Goal: Task Accomplishment & Management: Complete application form

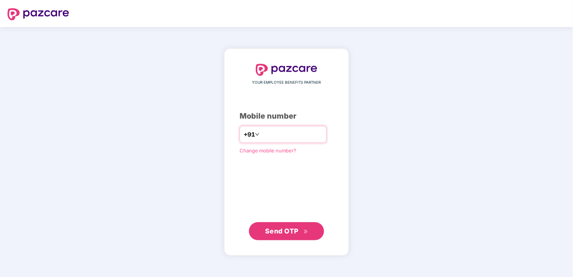
click at [265, 139] on input "number" at bounding box center [292, 135] width 62 height 12
click at [261, 133] on input "**********" at bounding box center [292, 135] width 62 height 12
type input "**********"
click at [292, 227] on span "Send OTP" at bounding box center [286, 231] width 43 height 11
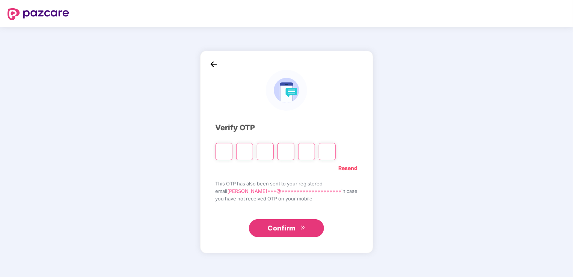
type input "*"
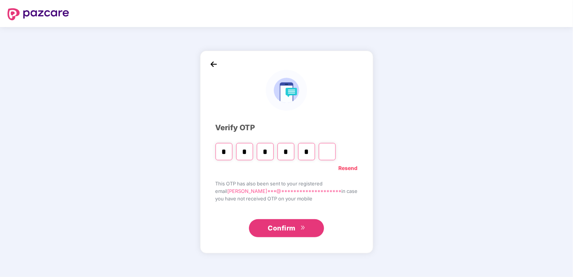
type input "*"
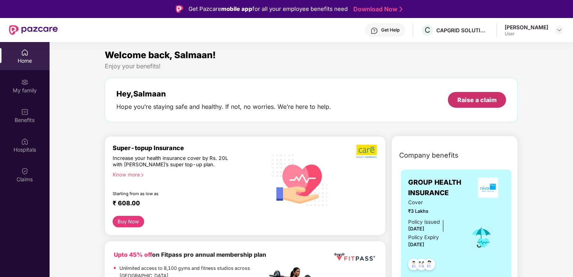
click at [484, 103] on div "Raise a claim" at bounding box center [477, 100] width 39 height 8
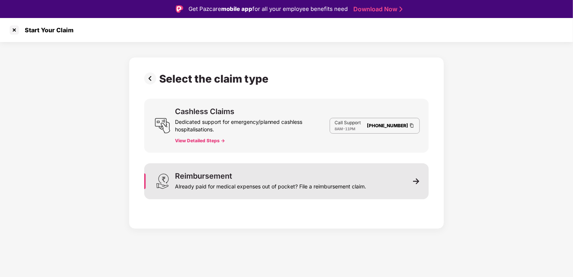
click at [216, 188] on div "Already paid for medical expenses out of pocket? File a reimbursement claim." at bounding box center [270, 185] width 191 height 11
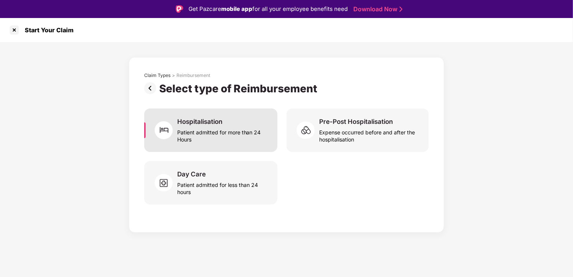
click at [210, 124] on div "Hospitalisation" at bounding box center [199, 122] width 45 height 8
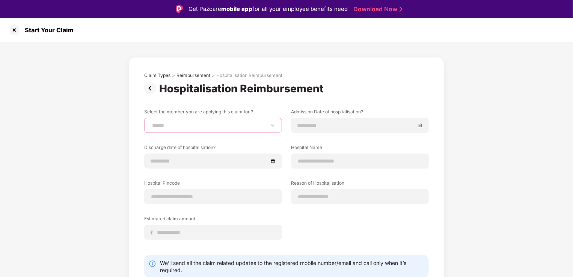
click at [236, 124] on select "**********" at bounding box center [213, 126] width 125 height 6
select select "**********"
click at [151, 123] on select "**********" at bounding box center [213, 126] width 125 height 6
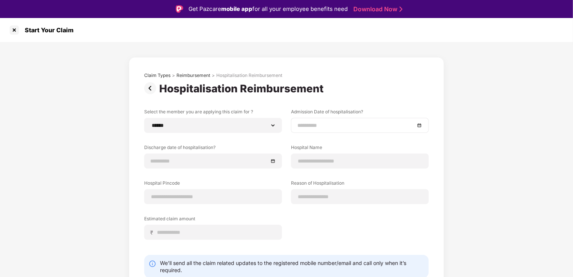
click at [345, 126] on input at bounding box center [357, 125] width 118 height 8
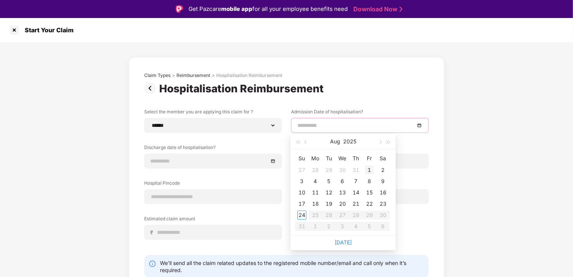
type input "**********"
click at [315, 191] on div "11" at bounding box center [315, 192] width 9 height 9
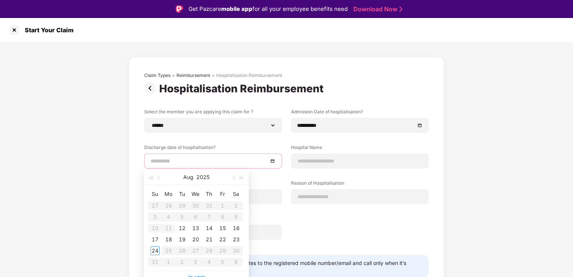
click at [213, 160] on input at bounding box center [210, 161] width 118 height 8
type input "**********"
click at [197, 226] on div "13" at bounding box center [195, 228] width 9 height 9
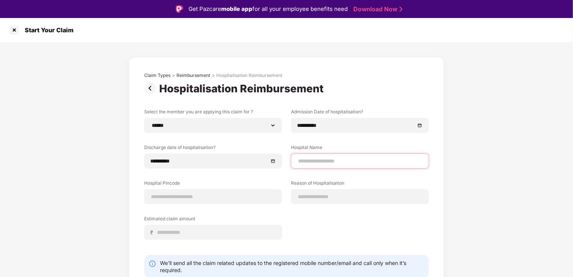
click at [315, 162] on input at bounding box center [360, 161] width 125 height 8
type input "**********"
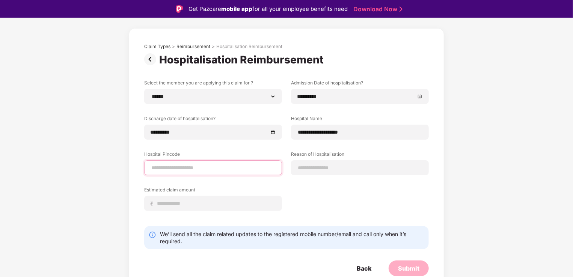
scroll to position [18, 0]
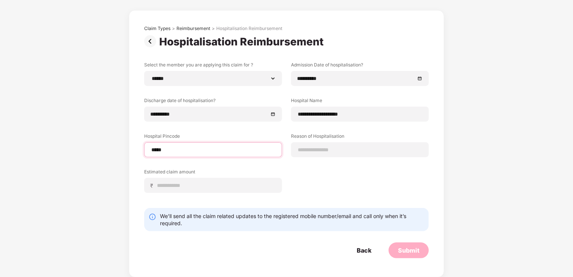
type input "******"
select select "*********"
select select "*******"
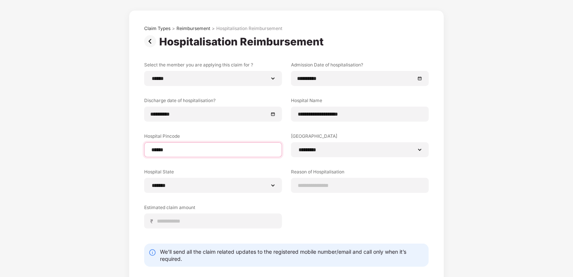
type input "******"
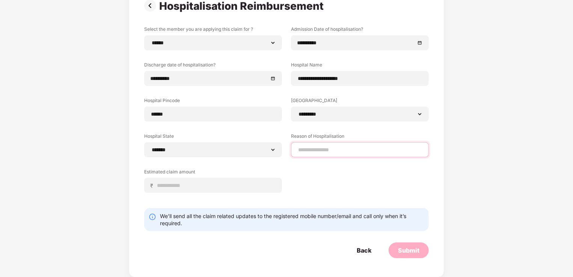
click at [336, 147] on input at bounding box center [360, 150] width 125 height 8
type input "*********"
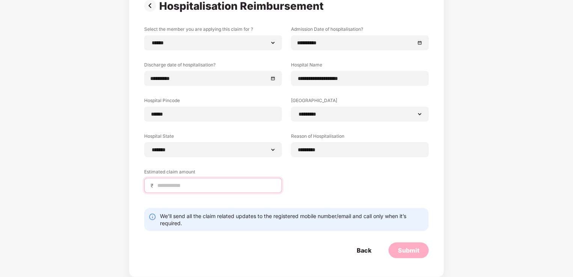
click at [202, 182] on input at bounding box center [216, 186] width 119 height 8
type input "*****"
click at [413, 251] on div "Submit" at bounding box center [408, 251] width 21 height 8
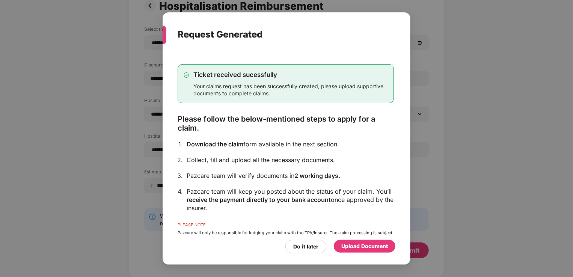
click at [364, 244] on div "Upload Document" at bounding box center [365, 246] width 47 height 8
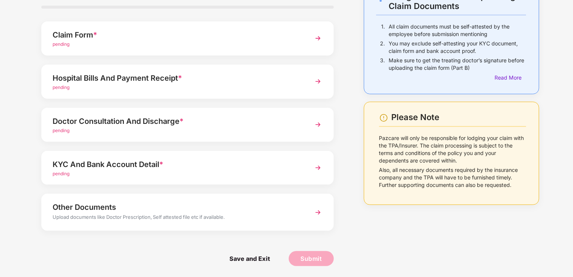
scroll to position [0, 0]
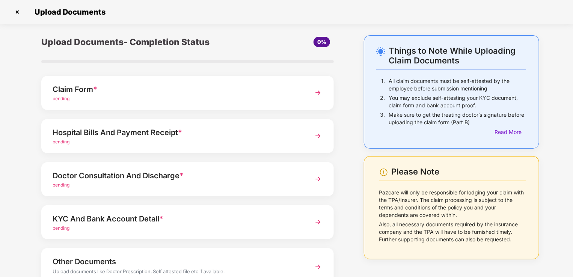
click at [225, 91] on div "Claim Form *" at bounding box center [177, 89] width 248 height 12
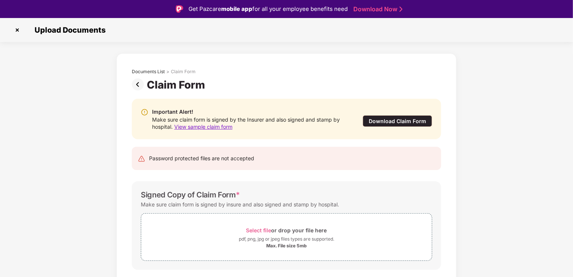
scroll to position [20, 0]
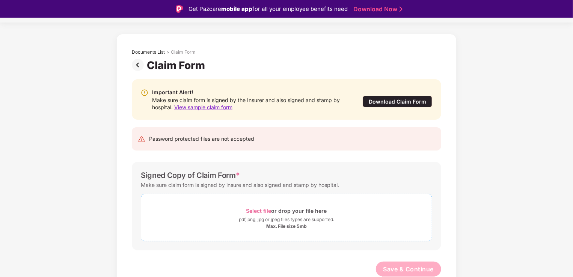
click at [265, 211] on span "Select file" at bounding box center [259, 211] width 25 height 6
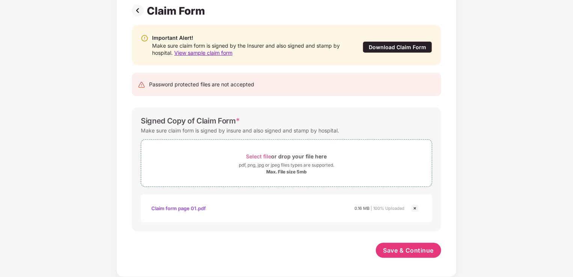
scroll to position [56, 0]
click at [412, 247] on span "Save & Continue" at bounding box center [409, 251] width 51 height 8
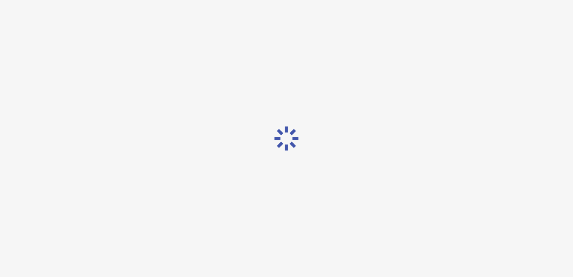
scroll to position [0, 0]
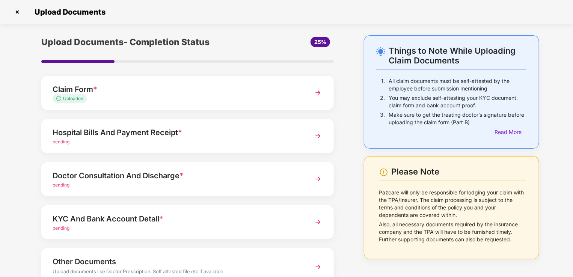
click at [165, 132] on div "Hospital Bills And Payment Receipt *" at bounding box center [177, 133] width 248 height 12
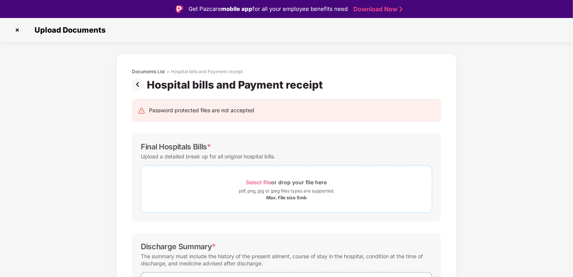
click at [257, 186] on div "Select file or drop your file here" at bounding box center [287, 182] width 81 height 10
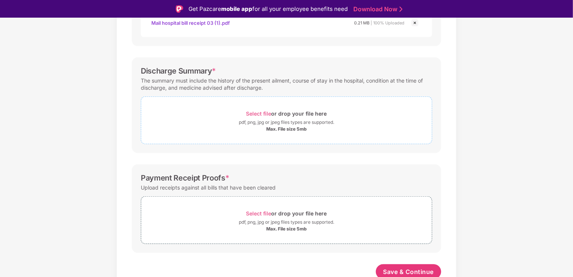
scroll to position [211, 0]
click at [260, 113] on span "Select file" at bounding box center [259, 114] width 25 height 6
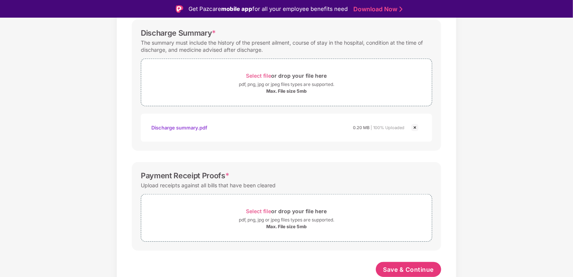
scroll to position [14, 0]
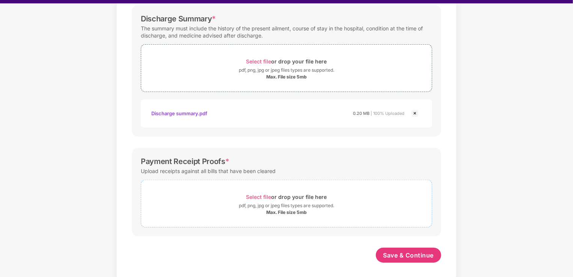
click at [258, 194] on span "Select file" at bounding box center [259, 197] width 25 height 6
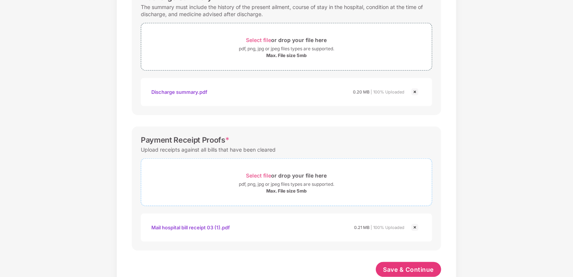
scroll to position [286, 0]
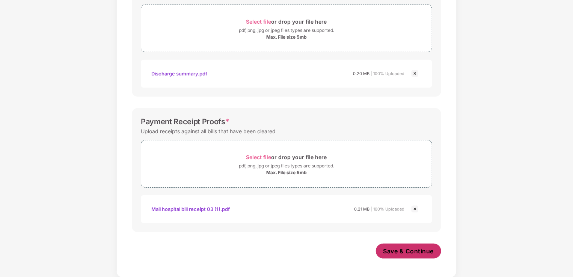
click at [405, 250] on span "Save & Continue" at bounding box center [409, 251] width 51 height 8
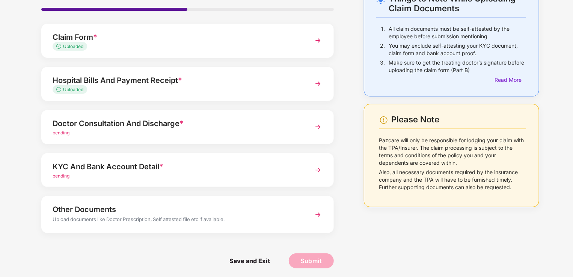
scroll to position [54, 0]
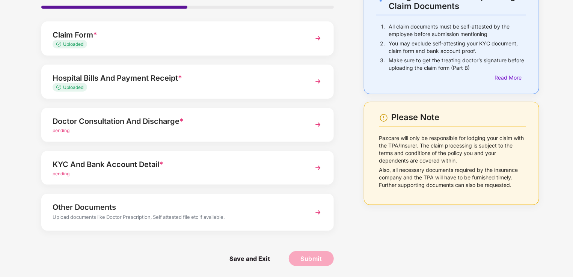
click at [180, 126] on div "Doctor Consultation And Discharge *" at bounding box center [177, 121] width 248 height 12
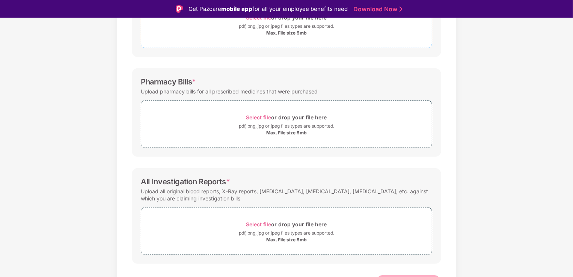
scroll to position [179, 0]
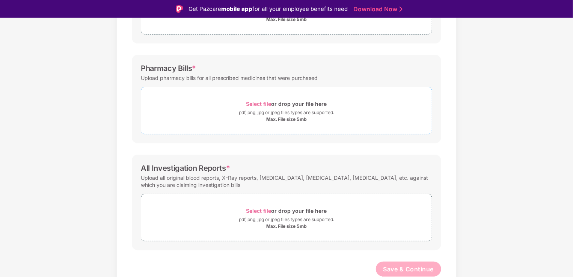
click at [255, 103] on span "Select file" at bounding box center [259, 104] width 25 height 6
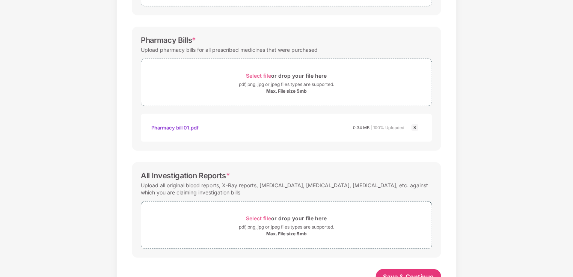
scroll to position [214, 0]
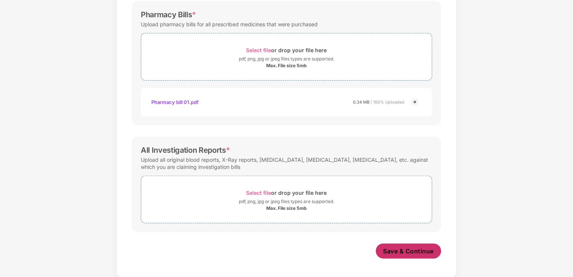
click at [411, 255] on button "Save & Continue" at bounding box center [409, 251] width 66 height 15
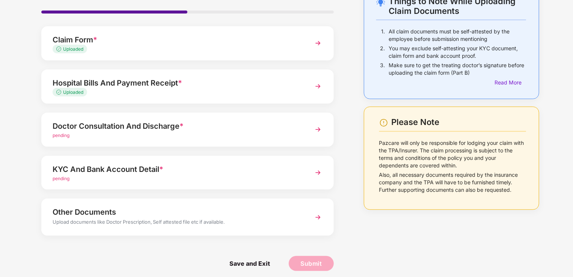
scroll to position [54, 0]
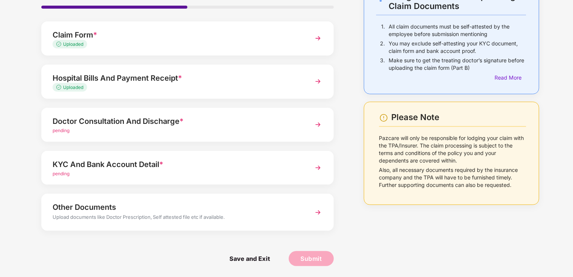
click at [280, 166] on div "KYC And Bank Account Detail *" at bounding box center [177, 165] width 248 height 12
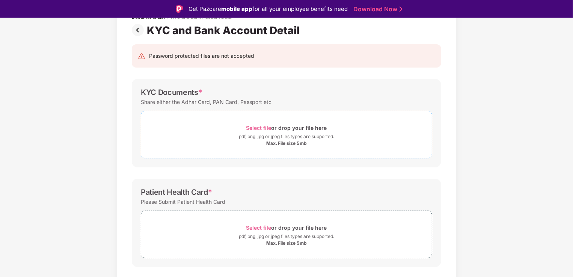
click at [263, 127] on span "Select file" at bounding box center [259, 128] width 25 height 6
click at [260, 126] on span "Select file" at bounding box center [259, 128] width 25 height 6
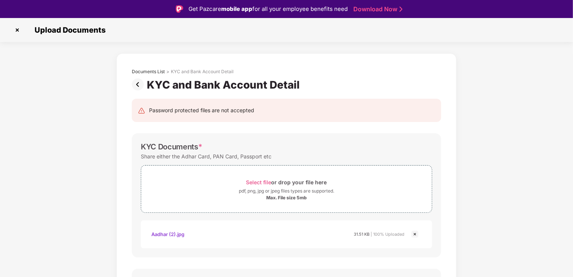
click at [17, 29] on img at bounding box center [17, 30] width 12 height 12
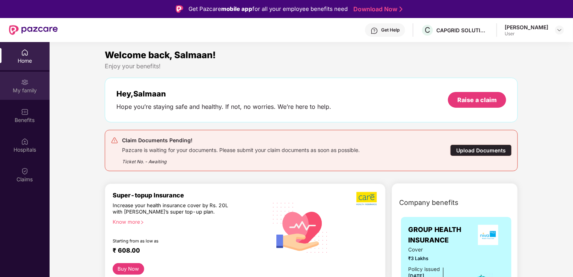
click at [21, 88] on div "My family" at bounding box center [25, 91] width 50 height 8
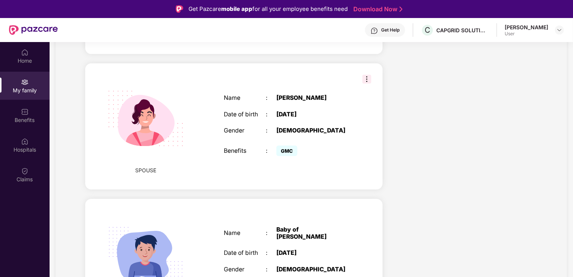
scroll to position [259, 0]
click at [367, 80] on img at bounding box center [367, 79] width 9 height 9
click at [367, 78] on img at bounding box center [367, 79] width 9 height 9
click at [265, 93] on div "Name : Jeenat Date of birth : 02 May 1995 Gender : FEMALE Benefits : GMC" at bounding box center [286, 126] width 141 height 83
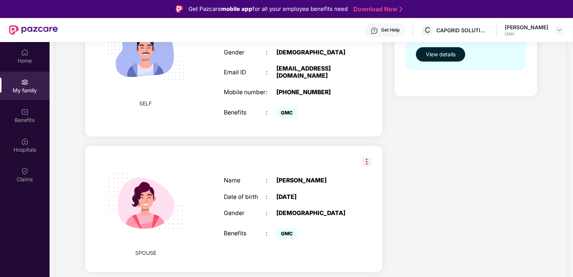
scroll to position [246, 0]
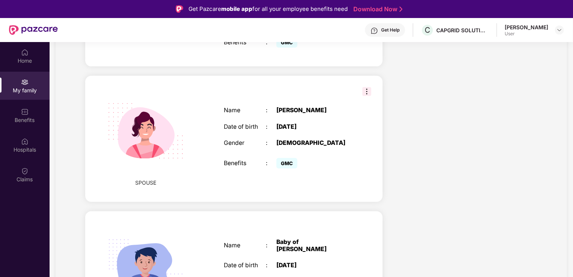
click at [187, 153] on img at bounding box center [145, 130] width 95 height 95
click at [153, 129] on img at bounding box center [145, 130] width 95 height 95
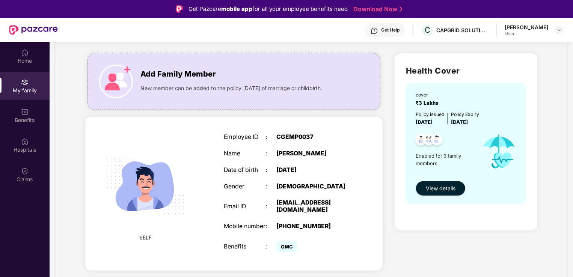
scroll to position [0, 0]
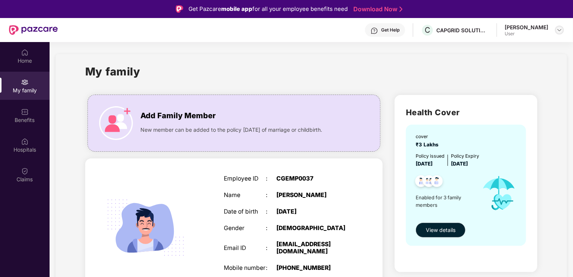
click at [563, 31] on img at bounding box center [560, 30] width 6 height 6
click at [418, 64] on div "My family" at bounding box center [311, 76] width 453 height 26
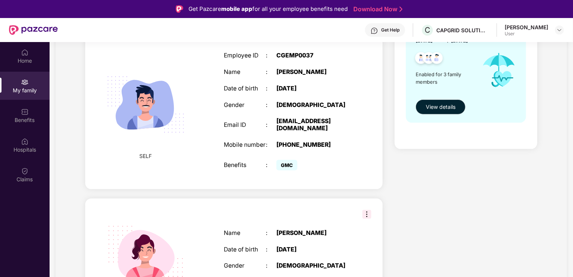
scroll to position [129, 0]
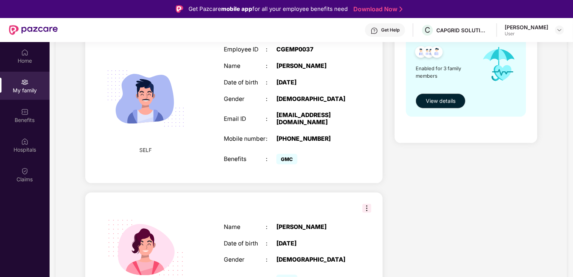
click at [162, 94] on img at bounding box center [145, 98] width 95 height 95
click at [278, 88] on div "Employee ID : CGEMP0037 Name : Salmaan Khan Date of birth : 26 Jan 1995 Gender …" at bounding box center [286, 106] width 141 height 139
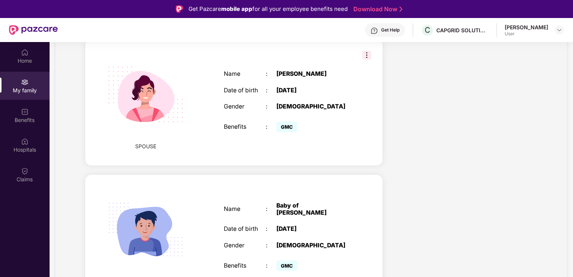
scroll to position [292, 0]
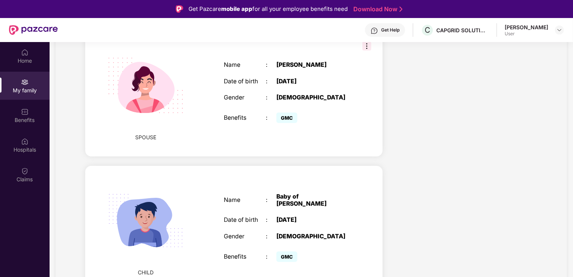
click at [165, 79] on img at bounding box center [145, 85] width 95 height 95
click at [367, 49] on img at bounding box center [367, 46] width 9 height 9
click at [361, 95] on div "SPOUSE Name : Jeenat Date of birth : 02 May 1995 Gender : FEMALE Benefits : GMC" at bounding box center [234, 93] width 298 height 126
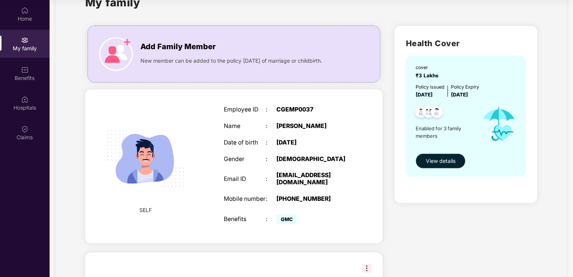
scroll to position [0, 0]
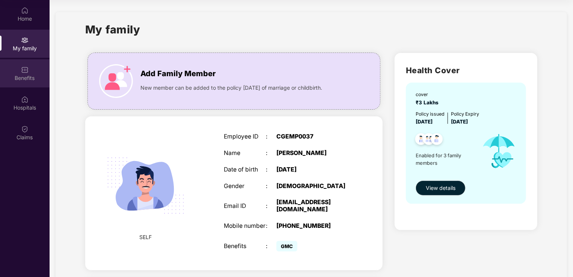
click at [27, 77] on div "Benefits" at bounding box center [25, 78] width 50 height 8
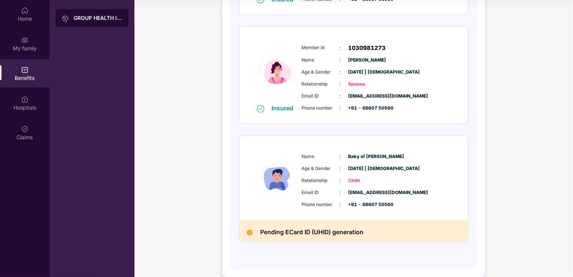
scroll to position [204, 0]
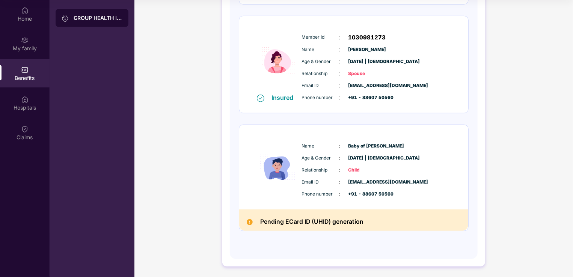
click at [404, 37] on div "Member Id : 1030981273" at bounding box center [376, 37] width 149 height 9
click at [293, 151] on img at bounding box center [277, 168] width 45 height 67
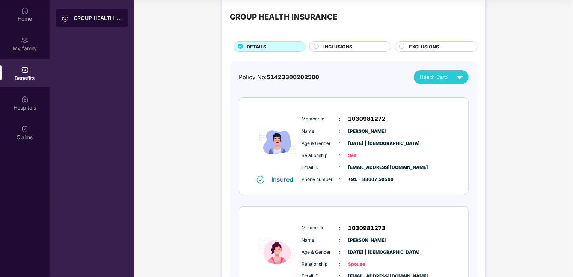
scroll to position [0, 0]
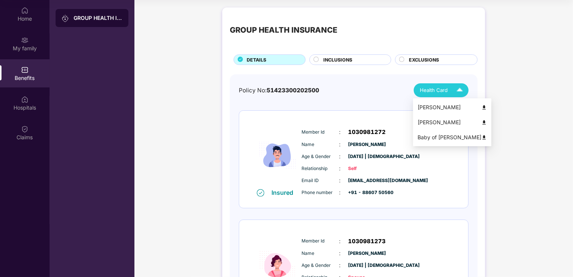
click at [451, 93] on div "Health Card" at bounding box center [443, 90] width 47 height 13
click at [482, 121] on img at bounding box center [485, 123] width 6 height 6
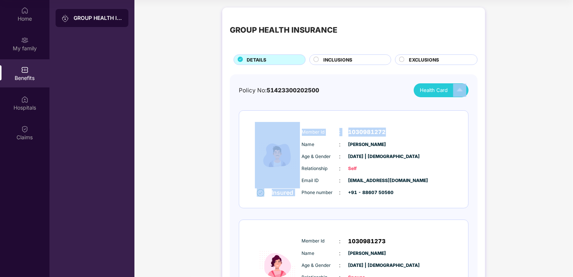
drag, startPoint x: 573, startPoint y: 83, endPoint x: 516, endPoint y: 103, distance: 60.1
click at [516, 103] on div "GROUP HEALTH INSURANCE DETAILS INCLUSIONS EXCLUSIONS Policy No: 51423300202500 …" at bounding box center [354, 243] width 439 height 478
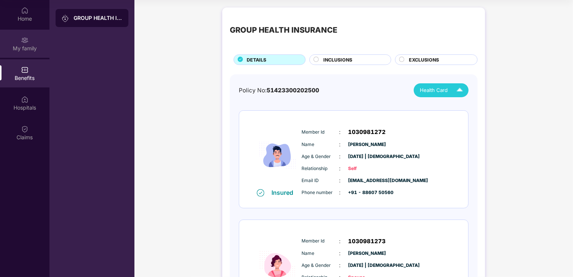
click at [24, 45] on div "My family" at bounding box center [25, 49] width 50 height 8
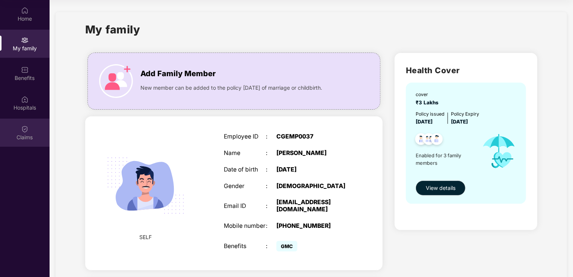
click at [31, 134] on div "Claims" at bounding box center [25, 138] width 50 height 8
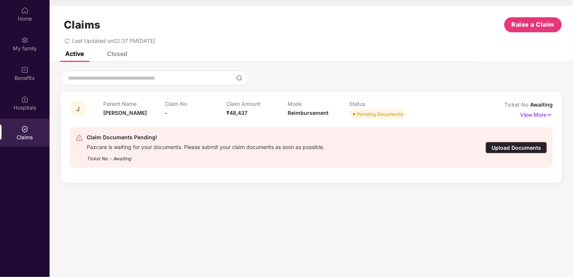
click at [512, 144] on div "Upload Documents" at bounding box center [517, 148] width 62 height 12
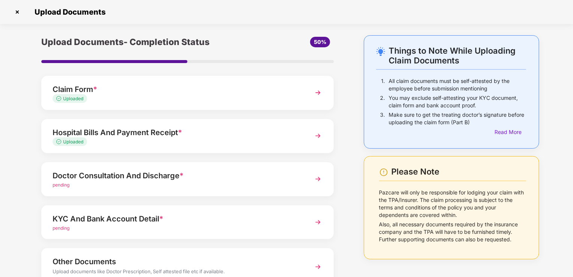
scroll to position [54, 0]
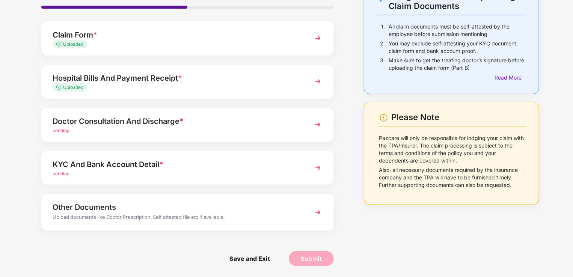
click at [164, 172] on div "pending" at bounding box center [177, 174] width 248 height 7
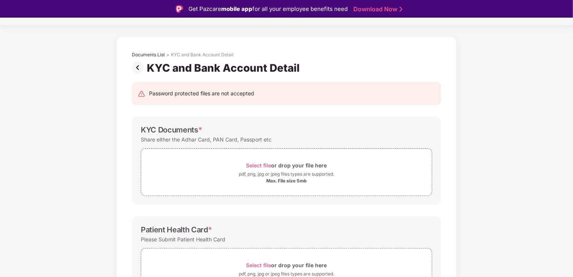
scroll to position [17, 0]
click at [263, 166] on span "Select file" at bounding box center [259, 166] width 25 height 6
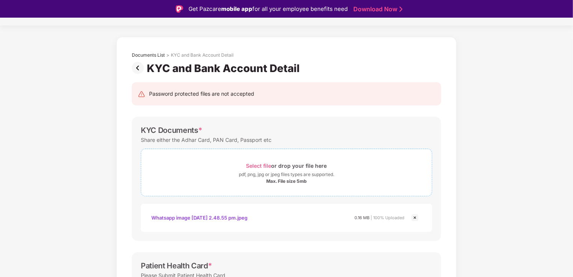
click at [260, 163] on span "Select file" at bounding box center [259, 166] width 25 height 6
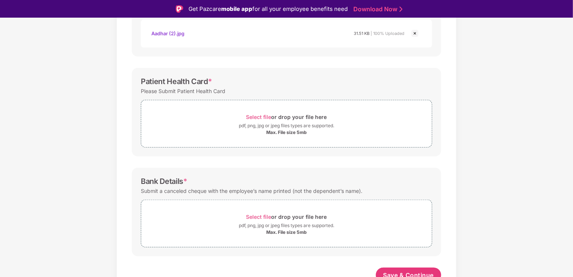
scroll to position [238, 0]
click at [260, 113] on span "Select file" at bounding box center [259, 116] width 25 height 6
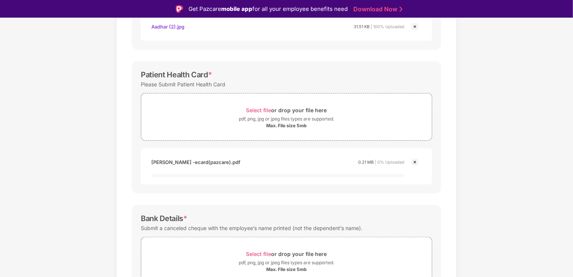
scroll to position [243, 0]
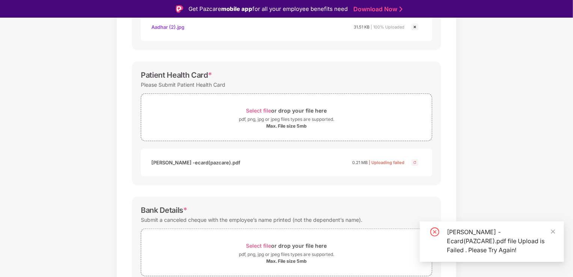
click at [352, 183] on div "Patient Health Card * Please Submit Patient Health Card Select file or drop you…" at bounding box center [287, 124] width 310 height 124
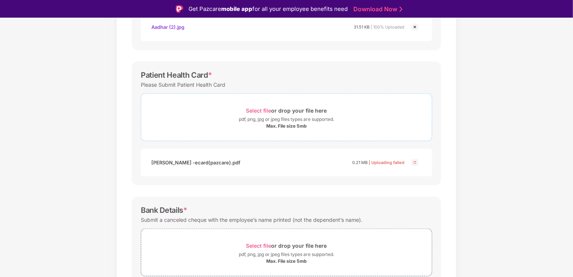
click at [255, 109] on span "Select file" at bounding box center [259, 110] width 25 height 6
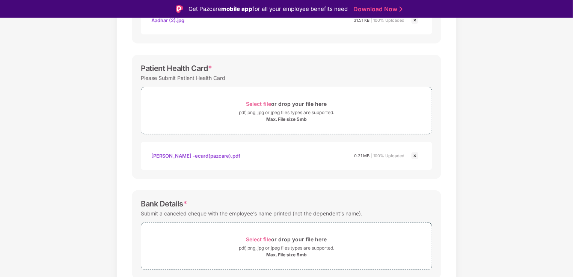
scroll to position [278, 0]
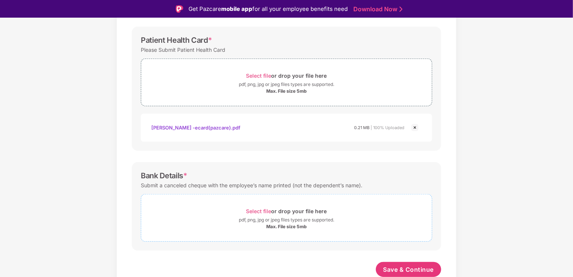
click at [260, 210] on span "Select file" at bounding box center [259, 211] width 25 height 6
click at [409, 266] on span "Save & Continue" at bounding box center [409, 270] width 51 height 8
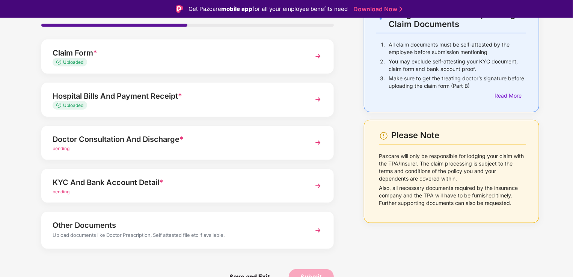
scroll to position [18, 0]
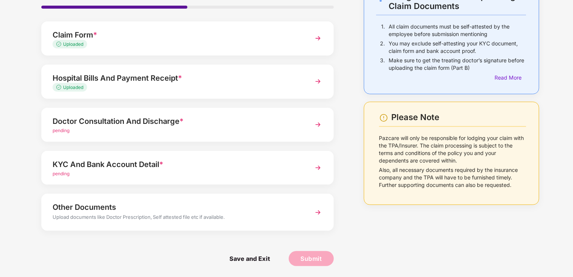
click at [106, 209] on div "Other Documents" at bounding box center [177, 207] width 248 height 12
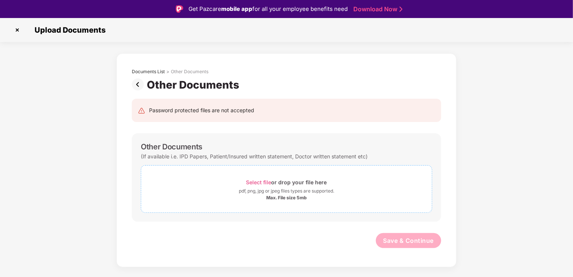
click at [259, 180] on span "Select file" at bounding box center [259, 182] width 25 height 6
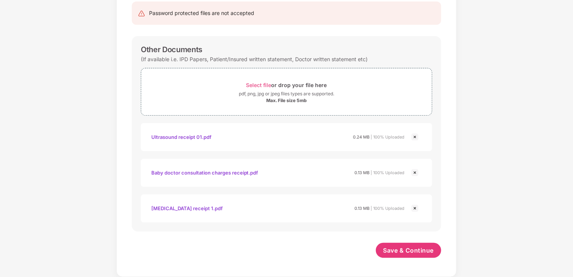
scroll to position [79, 0]
click at [403, 250] on span "Save & Continue" at bounding box center [409, 251] width 51 height 8
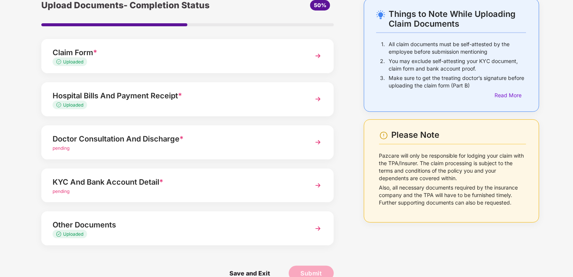
scroll to position [51, 0]
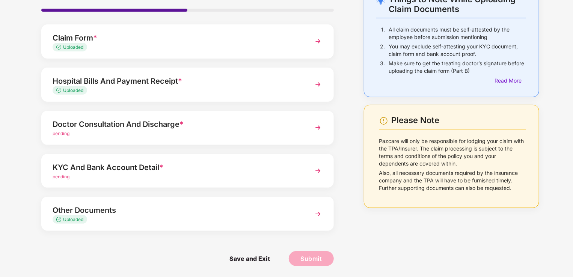
click at [98, 121] on div "Doctor Consultation And Discharge *" at bounding box center [177, 124] width 248 height 12
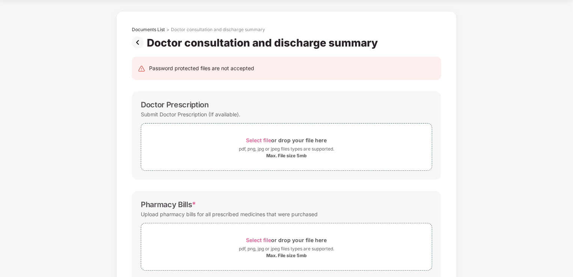
scroll to position [0, 0]
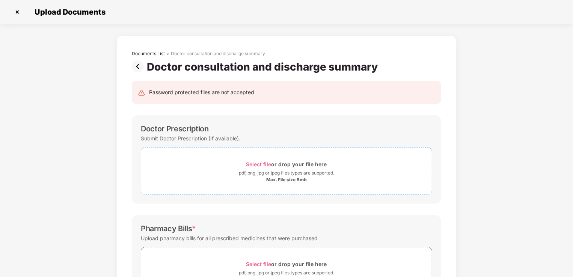
click at [257, 162] on span "Select file" at bounding box center [259, 164] width 25 height 6
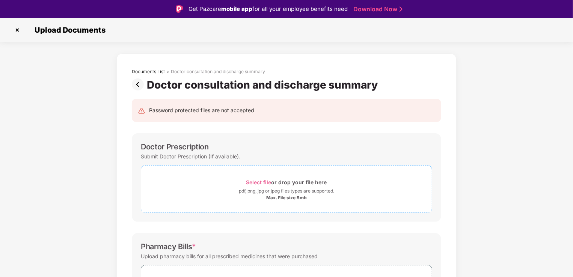
click at [260, 183] on span "Select file" at bounding box center [259, 182] width 25 height 6
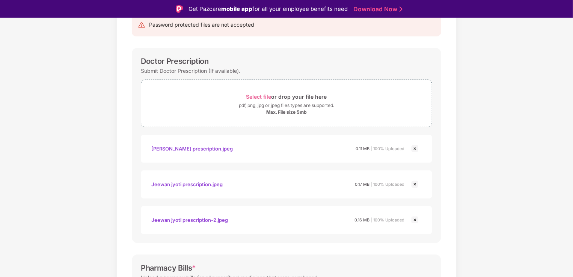
scroll to position [88, 0]
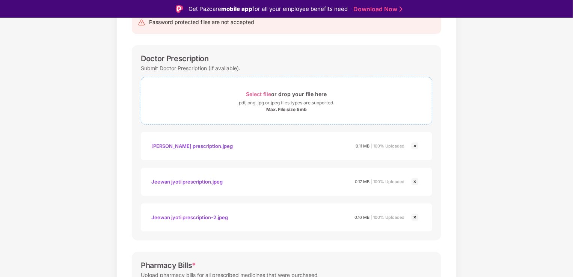
click at [256, 95] on span "Select file" at bounding box center [259, 94] width 25 height 6
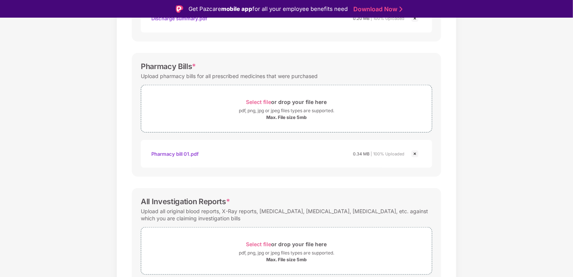
scroll to position [356, 0]
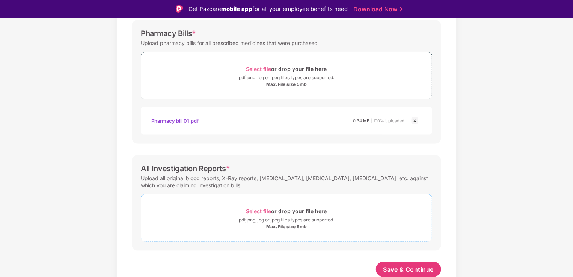
click at [256, 209] on span "Select file" at bounding box center [259, 211] width 25 height 6
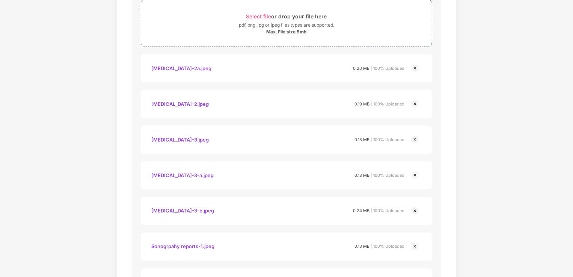
scroll to position [642, 0]
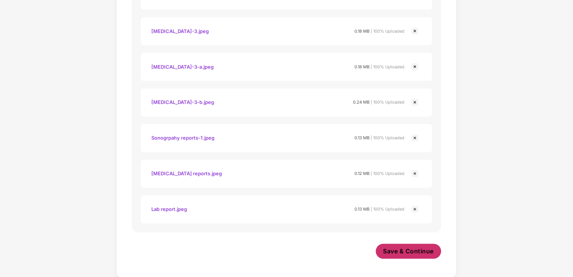
click at [401, 250] on span "Save & Continue" at bounding box center [409, 252] width 51 height 8
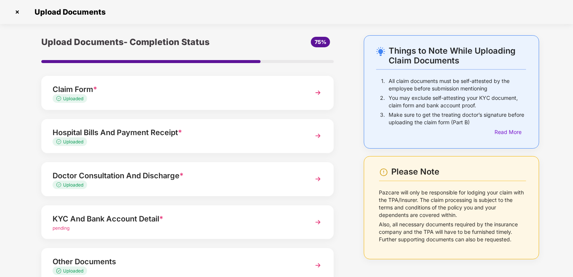
scroll to position [51, 0]
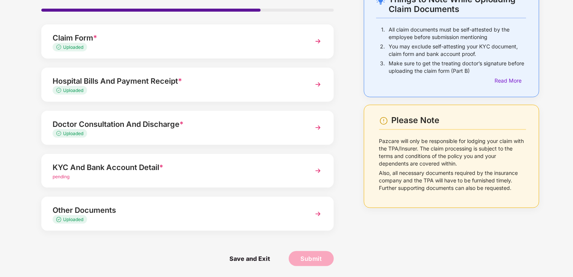
click at [221, 130] on div "Uploaded" at bounding box center [177, 133] width 248 height 7
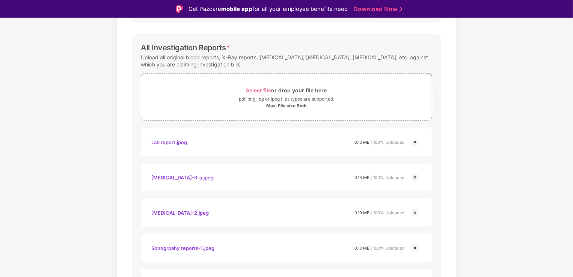
scroll to position [477, 0]
click at [261, 88] on span "Select file" at bounding box center [259, 89] width 25 height 6
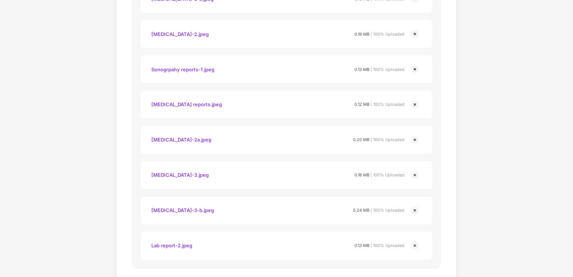
scroll to position [673, 0]
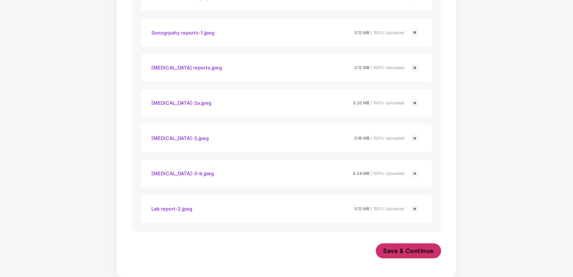
click at [408, 255] on span "Save & Continue" at bounding box center [409, 251] width 51 height 8
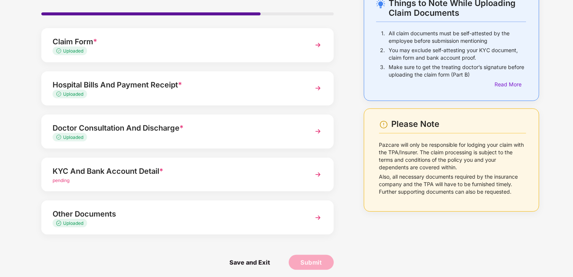
scroll to position [51, 0]
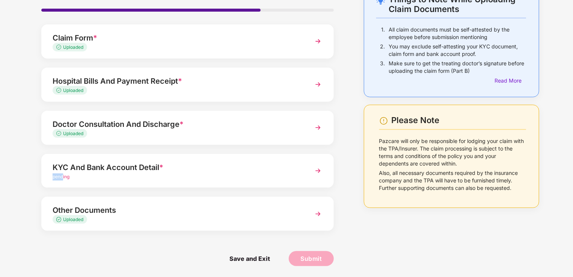
drag, startPoint x: 215, startPoint y: 172, endPoint x: 63, endPoint y: 175, distance: 151.5
click at [63, 175] on div "KYC And Bank Account Detail * pending" at bounding box center [177, 171] width 248 height 19
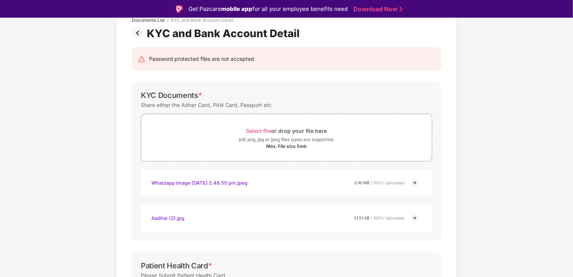
click at [63, 175] on div "Documents List > KYC and Bank Account Detail KYC and Bank Account Detail Passwo…" at bounding box center [286, 262] width 573 height 520
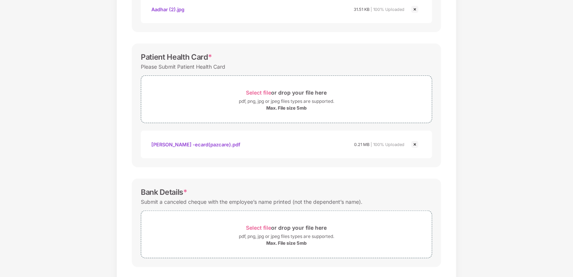
scroll to position [271, 0]
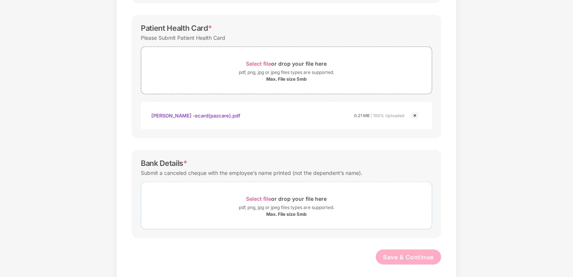
click at [258, 196] on span "Select file" at bounding box center [259, 199] width 25 height 6
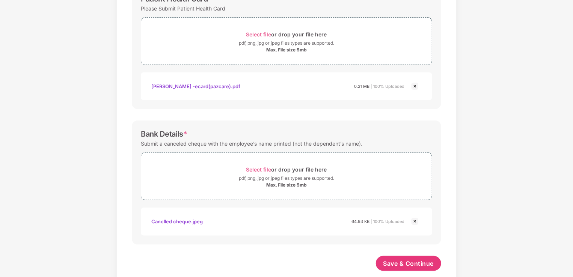
scroll to position [313, 0]
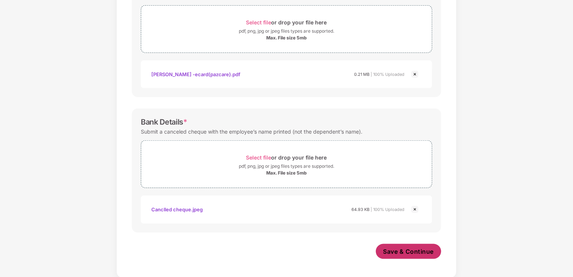
click at [411, 249] on span "Save & Continue" at bounding box center [409, 252] width 51 height 8
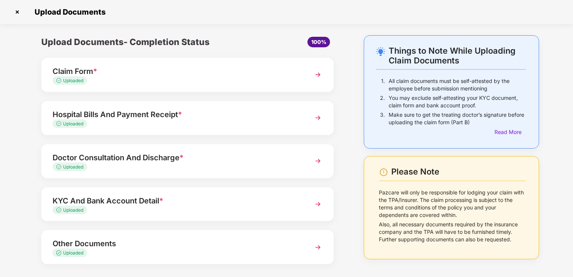
scroll to position [33, 0]
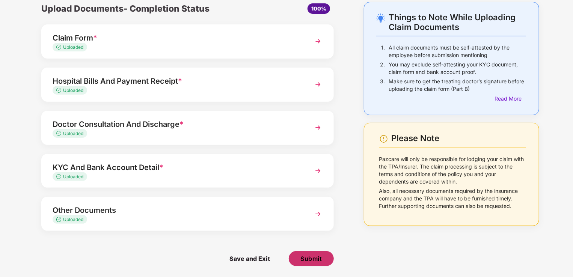
click at [313, 258] on span "Submit" at bounding box center [311, 259] width 21 height 8
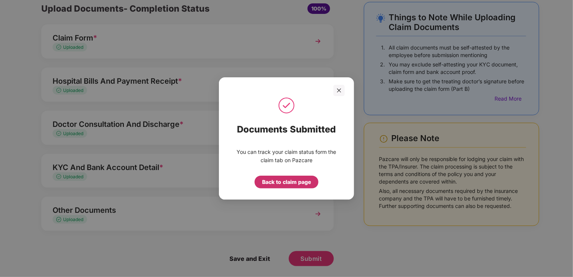
click at [286, 181] on div "Back to claim page" at bounding box center [286, 182] width 49 height 8
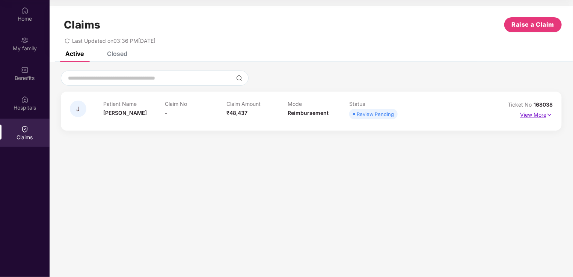
click at [547, 114] on img at bounding box center [550, 115] width 6 height 8
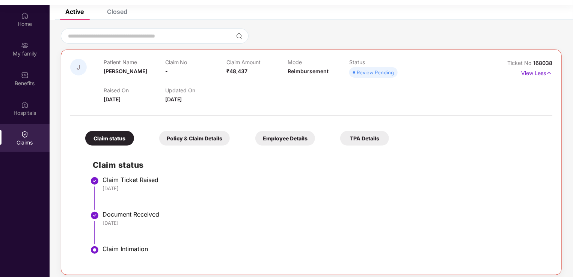
scroll to position [42, 0]
